Goal: Transaction & Acquisition: Purchase product/service

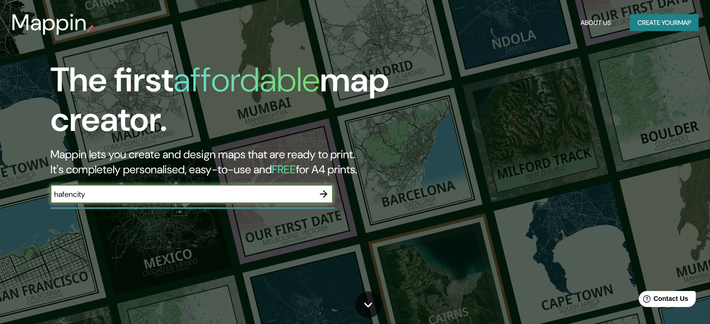
type input "hafencity"
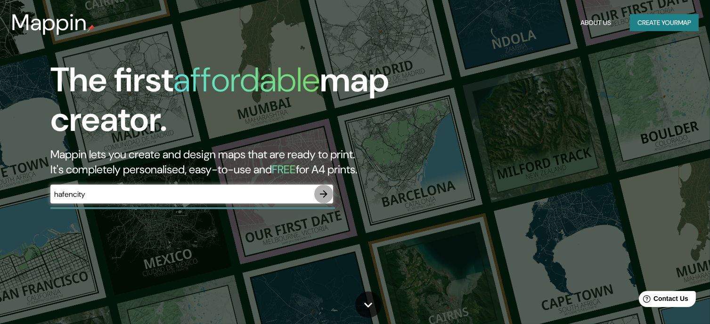
click at [326, 192] on icon "button" at bounding box center [323, 194] width 11 height 11
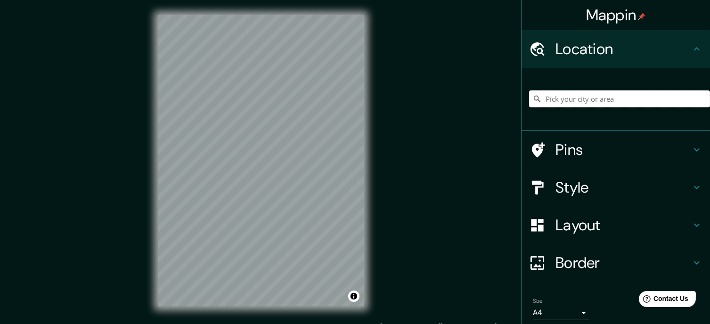
click at [610, 93] on input "Pick your city or area" at bounding box center [619, 99] width 181 height 17
click at [599, 103] on input "Pick your city or area" at bounding box center [619, 99] width 181 height 17
paste input "[GEOGRAPHIC_DATA]"
click at [615, 98] on input "[GEOGRAPHIC_DATA], [GEOGRAPHIC_DATA]" at bounding box center [619, 99] width 181 height 17
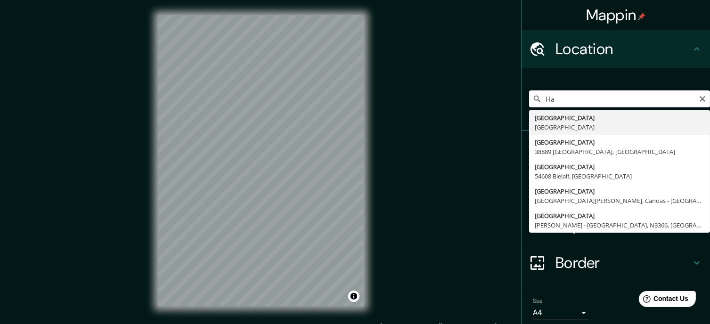
type input "H"
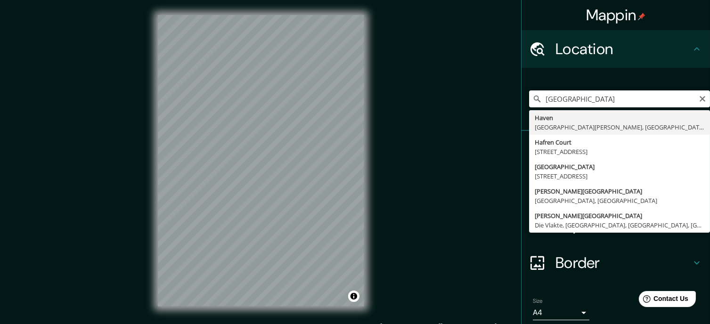
click at [558, 99] on input "[GEOGRAPHIC_DATA]" at bounding box center [619, 99] width 181 height 17
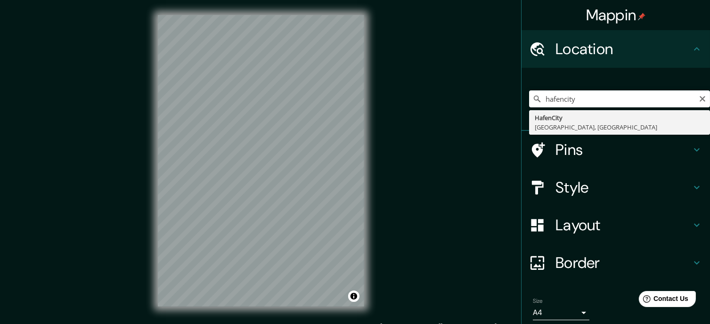
type input "HafenCity, [GEOGRAPHIC_DATA], [GEOGRAPHIC_DATA]"
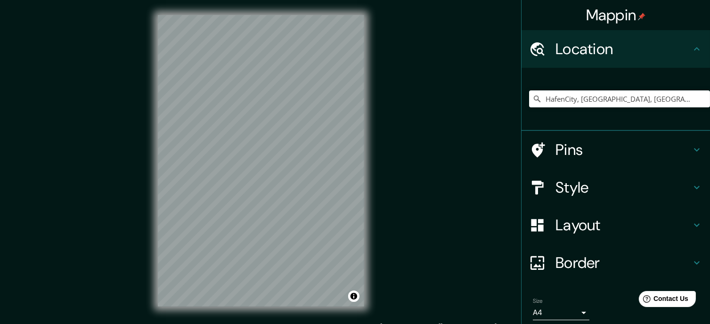
click at [572, 147] on h4 "Pins" at bounding box center [624, 149] width 136 height 19
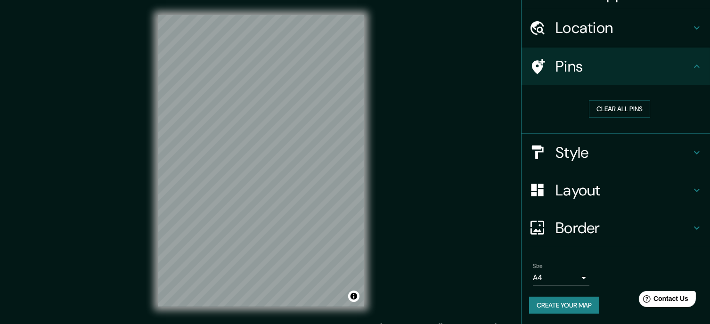
click at [588, 182] on h4 "Layout" at bounding box center [624, 190] width 136 height 19
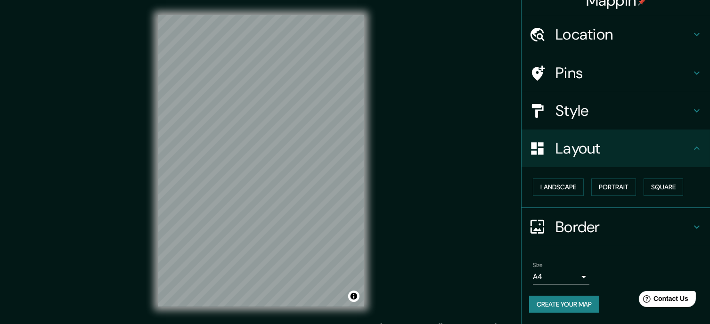
scroll to position [14, 0]
click at [533, 190] on button "Landscape" at bounding box center [558, 188] width 51 height 17
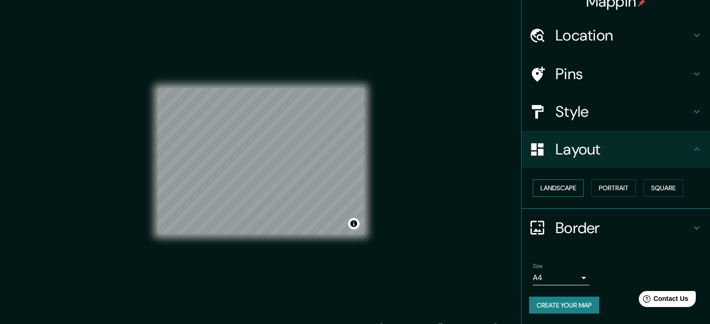
click at [533, 190] on button "Landscape" at bounding box center [558, 188] width 51 height 17
click at [618, 188] on button "Portrait" at bounding box center [614, 188] width 45 height 17
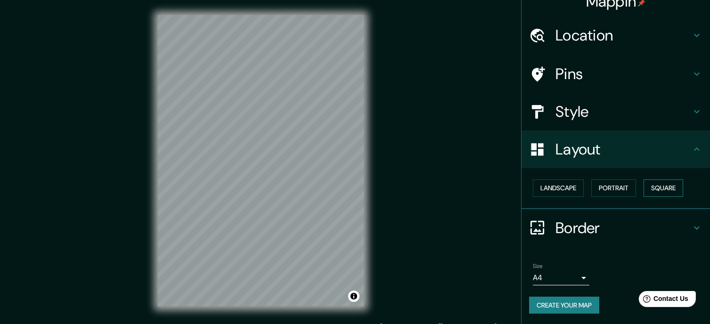
click at [662, 188] on button "Square" at bounding box center [664, 188] width 40 height 17
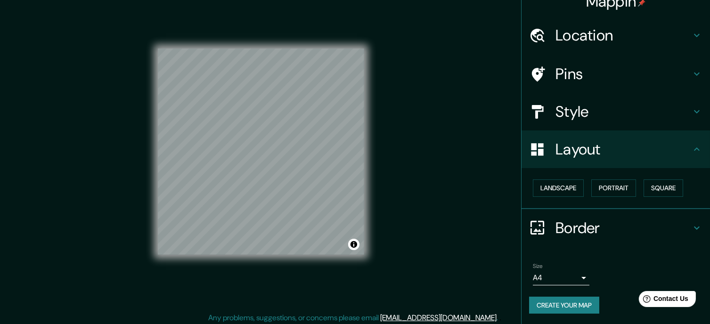
scroll to position [13, 0]
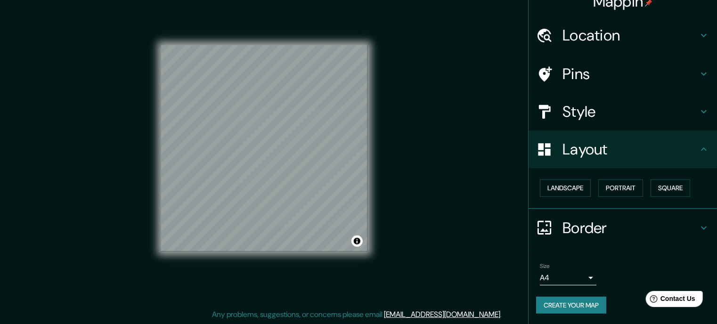
click at [577, 276] on body "Mappin Location HafenCity, [GEOGRAPHIC_DATA], [GEOGRAPHIC_DATA] Pins Style Layo…" at bounding box center [358, 149] width 717 height 324
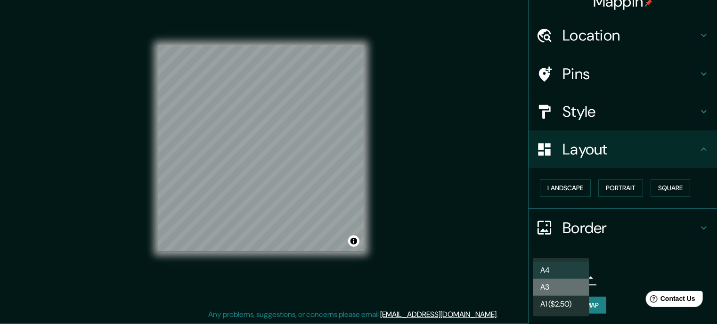
click at [573, 284] on li "A3" at bounding box center [561, 287] width 57 height 17
type input "a4"
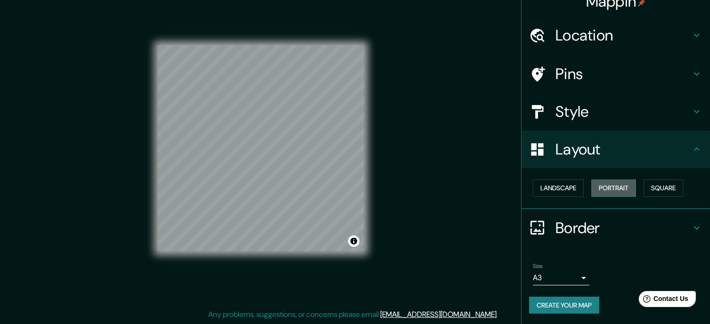
click at [610, 180] on button "Portrait" at bounding box center [614, 188] width 45 height 17
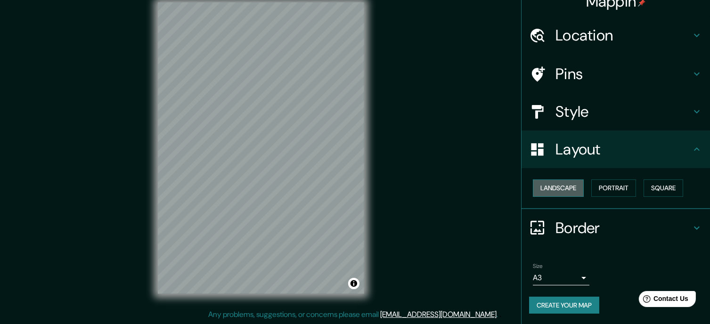
click at [571, 184] on button "Landscape" at bounding box center [558, 188] width 51 height 17
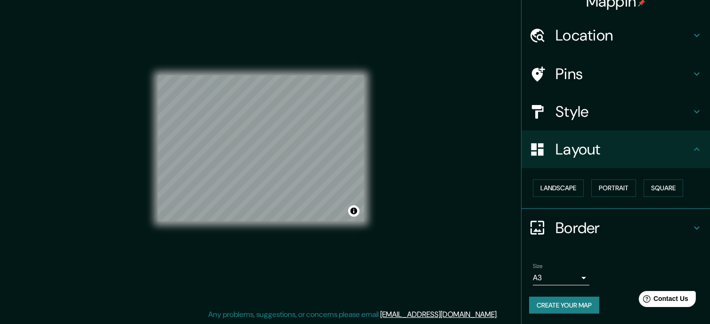
scroll to position [0, 0]
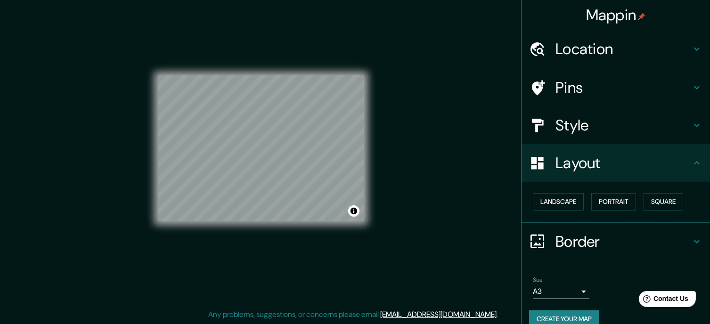
click at [614, 129] on h4 "Style" at bounding box center [624, 125] width 136 height 19
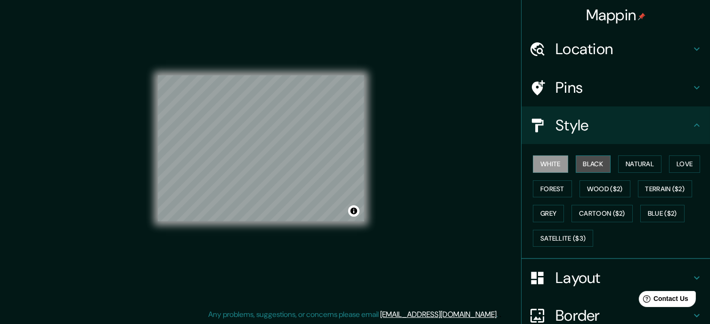
click at [589, 162] on button "Black" at bounding box center [593, 164] width 35 height 17
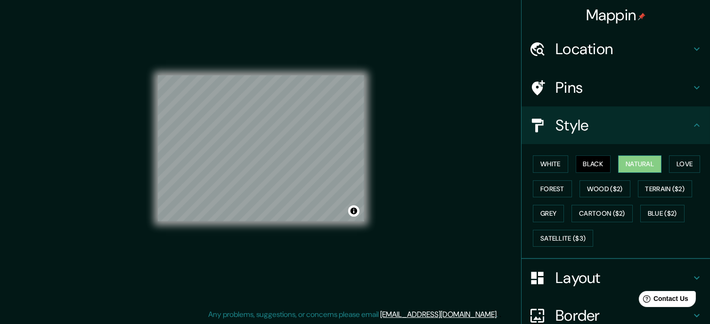
click at [645, 162] on button "Natural" at bounding box center [639, 164] width 43 height 17
click at [683, 160] on button "Love" at bounding box center [684, 164] width 31 height 17
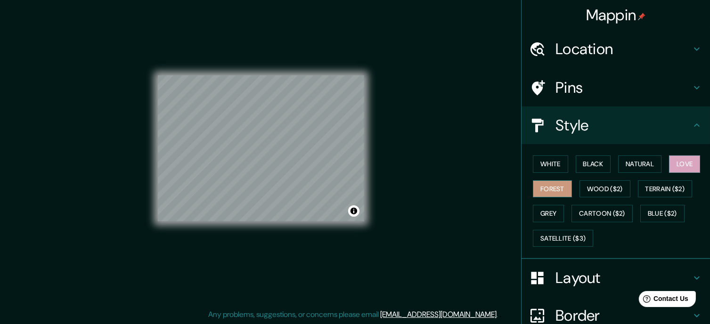
click at [551, 188] on button "Forest" at bounding box center [552, 189] width 39 height 17
click at [580, 183] on button "Wood ($2)" at bounding box center [605, 189] width 51 height 17
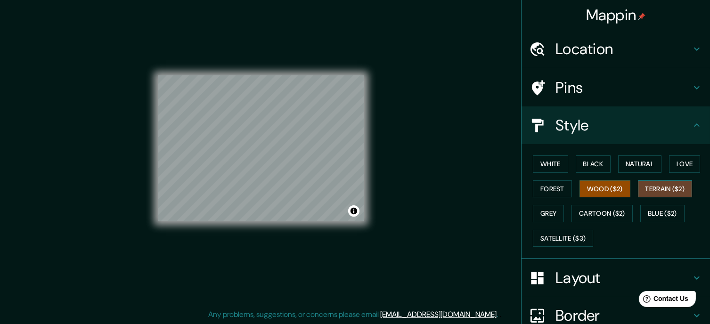
click at [649, 188] on button "Terrain ($2)" at bounding box center [665, 189] width 55 height 17
click at [550, 209] on button "Grey" at bounding box center [548, 213] width 31 height 17
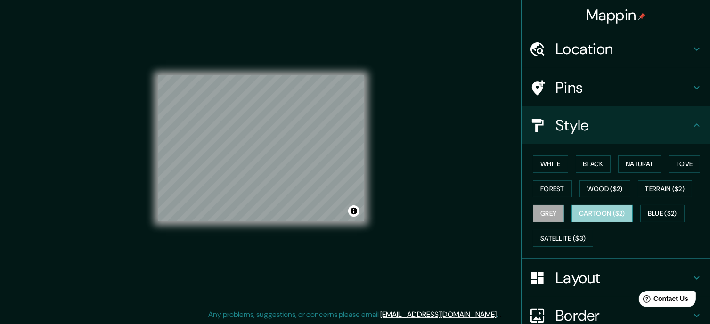
click at [598, 209] on button "Cartoon ($2)" at bounding box center [602, 213] width 61 height 17
click at [581, 165] on button "Black" at bounding box center [593, 164] width 35 height 17
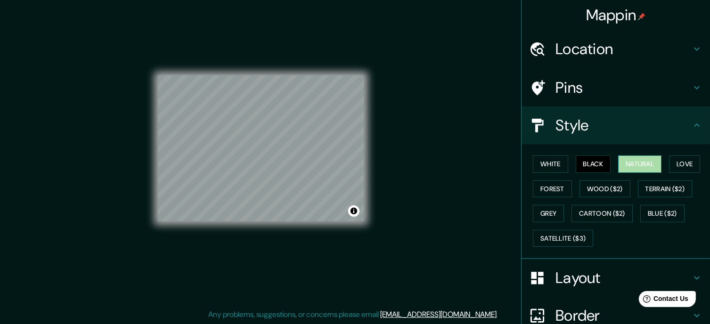
click at [638, 168] on button "Natural" at bounding box center [639, 164] width 43 height 17
click at [599, 163] on button "Black" at bounding box center [593, 164] width 35 height 17
click at [631, 166] on button "Natural" at bounding box center [639, 164] width 43 height 17
click at [557, 159] on button "White" at bounding box center [550, 164] width 35 height 17
click at [591, 171] on button "Black" at bounding box center [593, 164] width 35 height 17
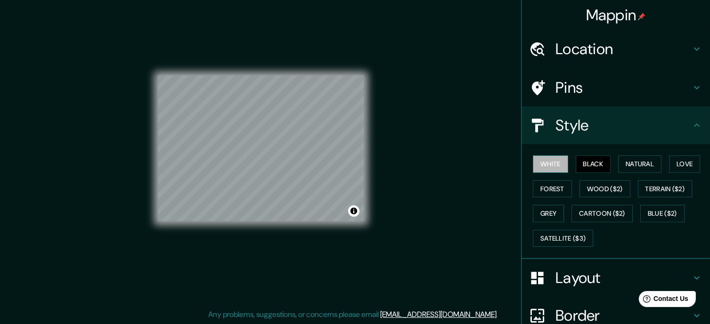
click at [551, 166] on button "White" at bounding box center [550, 164] width 35 height 17
click at [622, 171] on button "Natural" at bounding box center [639, 164] width 43 height 17
click at [545, 168] on button "White" at bounding box center [550, 164] width 35 height 17
click at [603, 99] on div "Pins" at bounding box center [616, 88] width 189 height 38
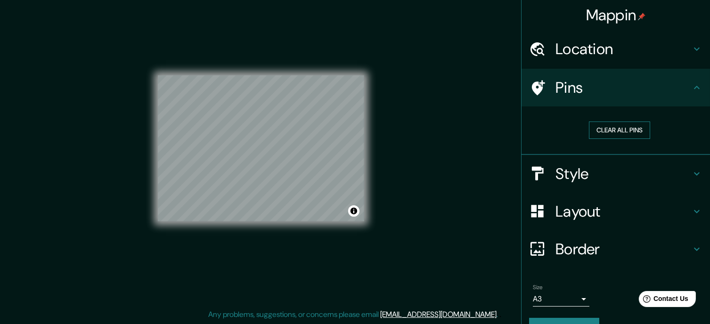
click at [615, 128] on button "Clear all pins" at bounding box center [619, 130] width 61 height 17
click at [529, 81] on icon at bounding box center [537, 88] width 16 height 16
click at [617, 127] on button "Clear all pins" at bounding box center [619, 130] width 61 height 17
click at [692, 78] on div "Pins" at bounding box center [616, 88] width 189 height 38
click at [677, 49] on h4 "Location" at bounding box center [624, 49] width 136 height 19
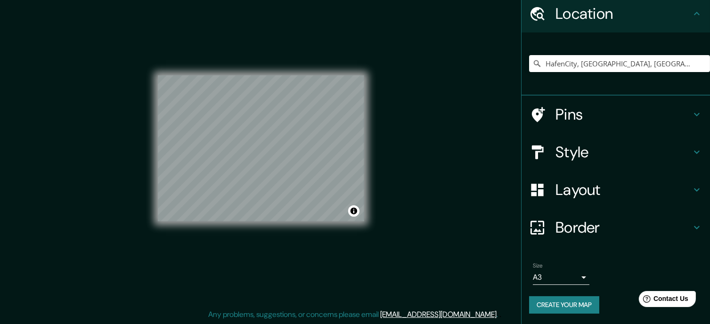
scroll to position [36, 0]
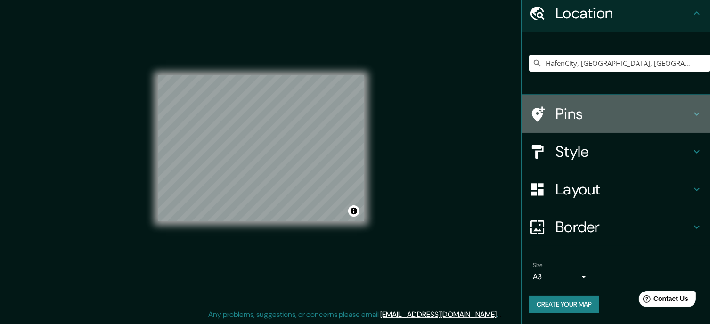
click at [532, 116] on icon at bounding box center [538, 114] width 13 height 15
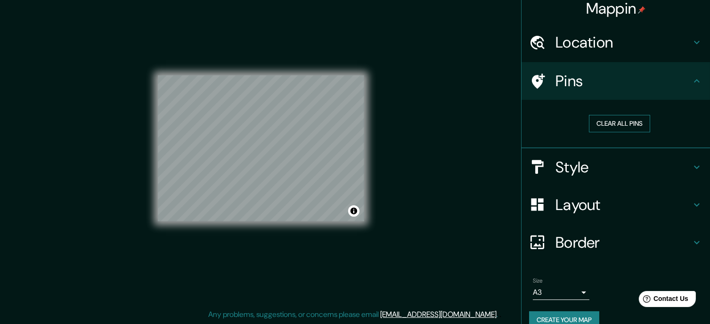
scroll to position [0, 0]
